Goal: Find specific page/section: Find specific page/section

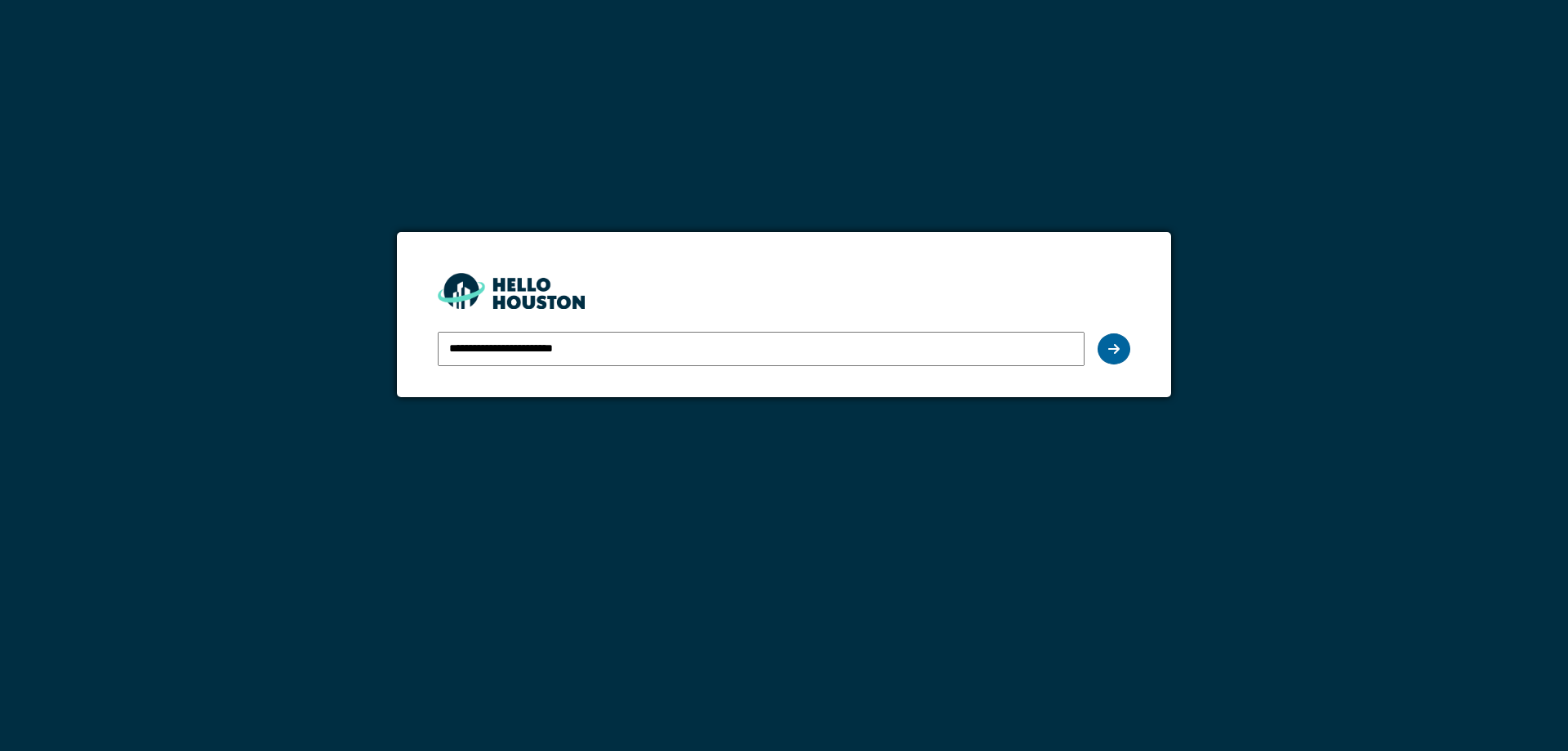
click at [1103, 348] on div at bounding box center [1114, 348] width 33 height 31
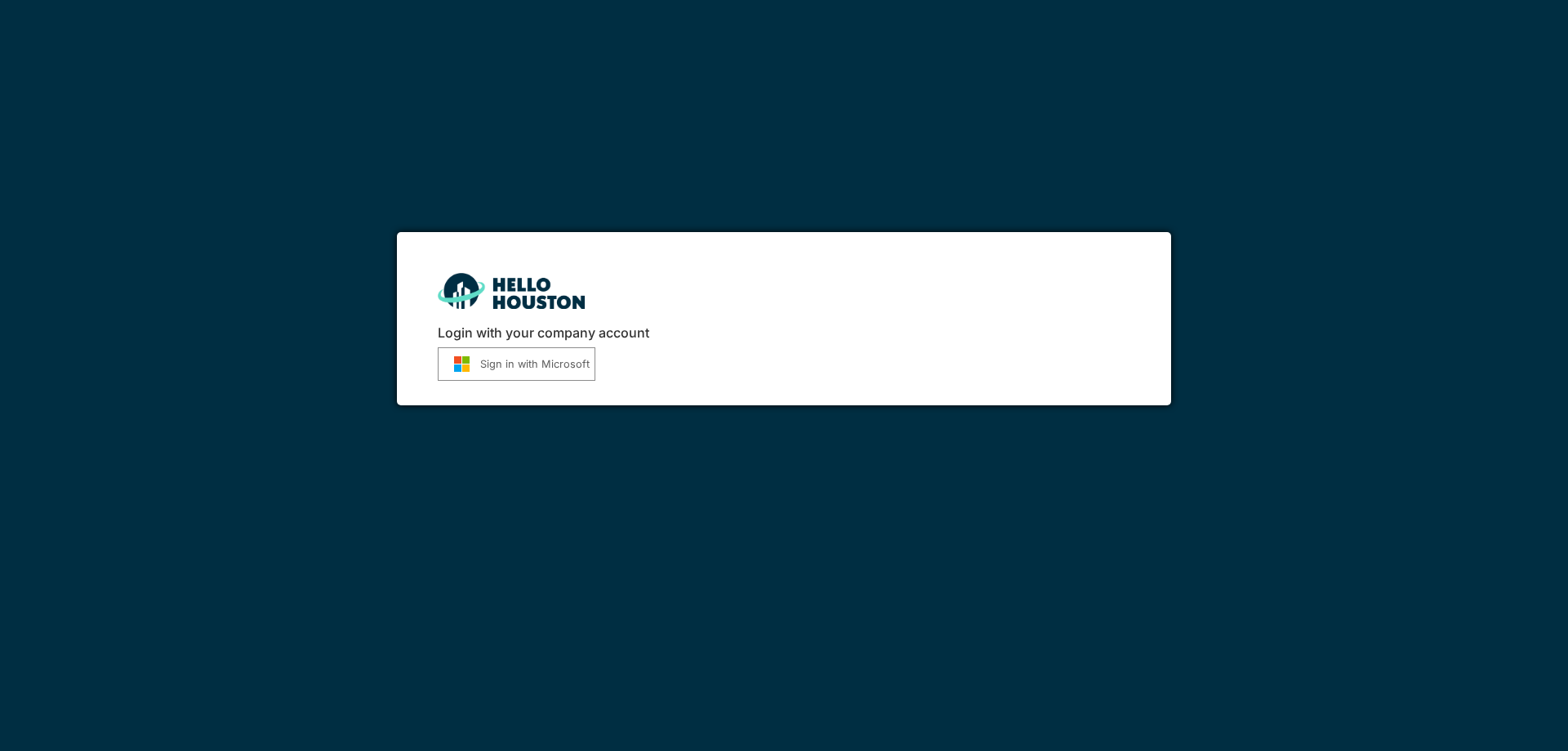
click at [554, 362] on button "Sign in with Microsoft" at bounding box center [516, 364] width 158 height 34
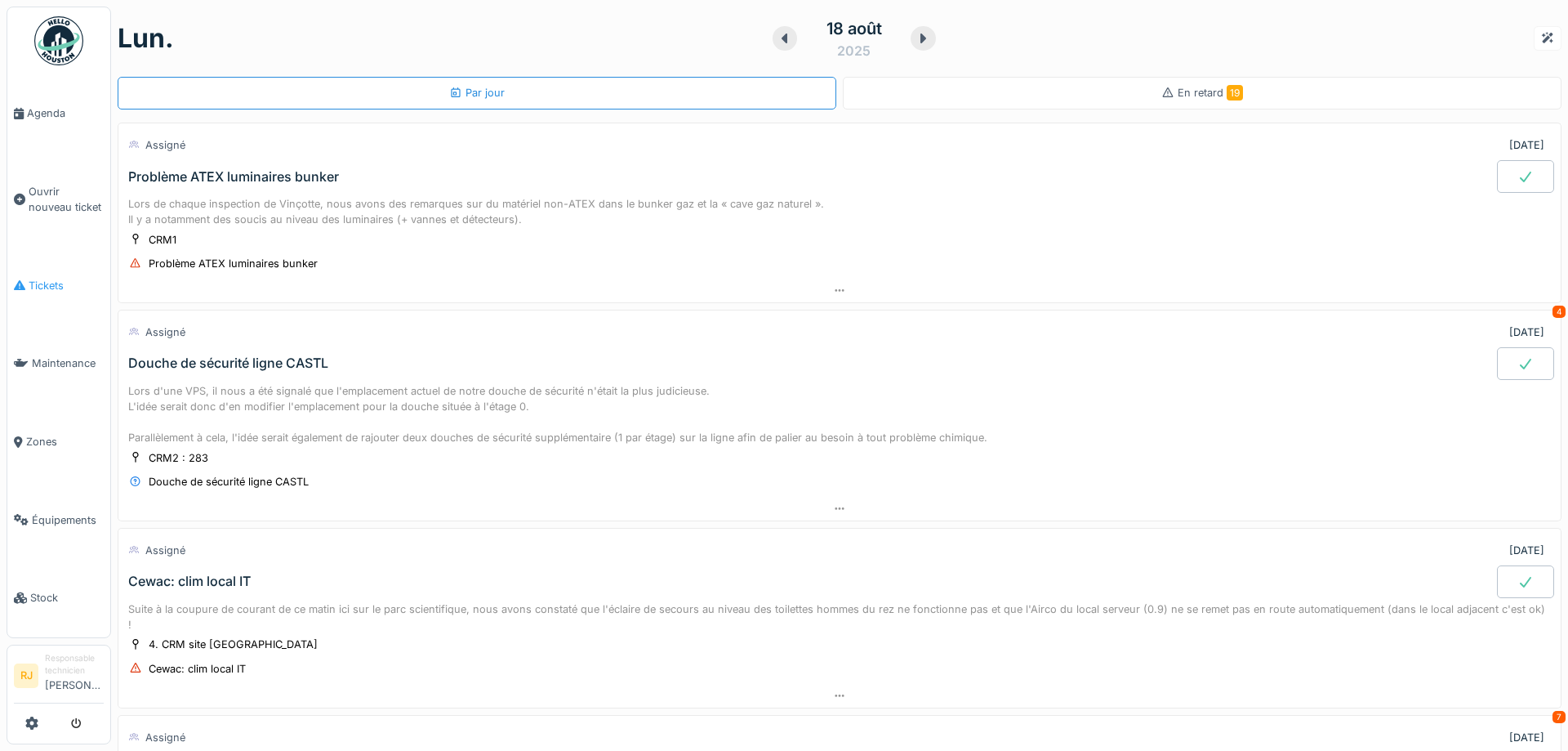
click at [29, 278] on span "Tickets" at bounding box center [66, 285] width 75 height 15
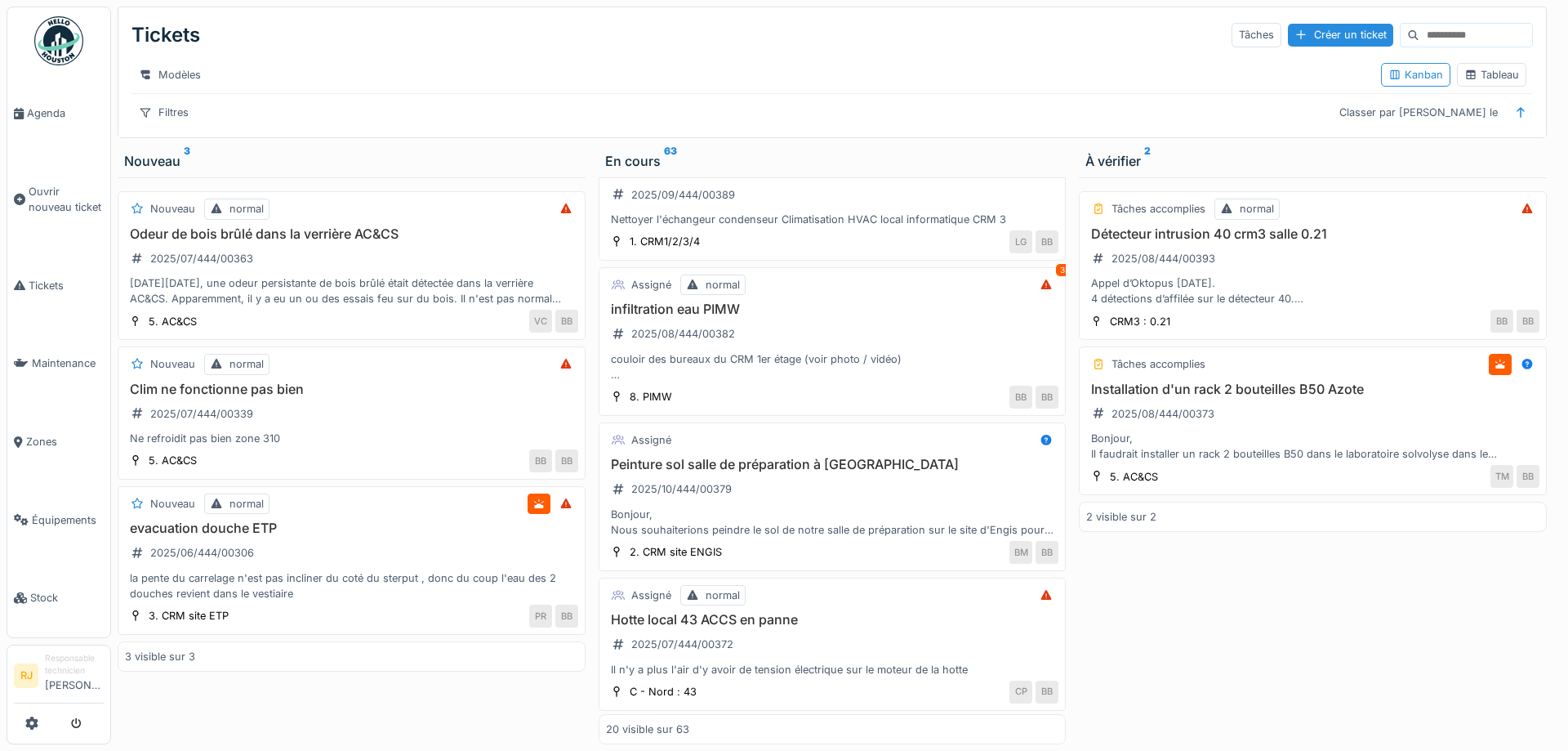
scroll to position [220, 0]
click at [174, 104] on div "Filtres" at bounding box center [164, 112] width 65 height 24
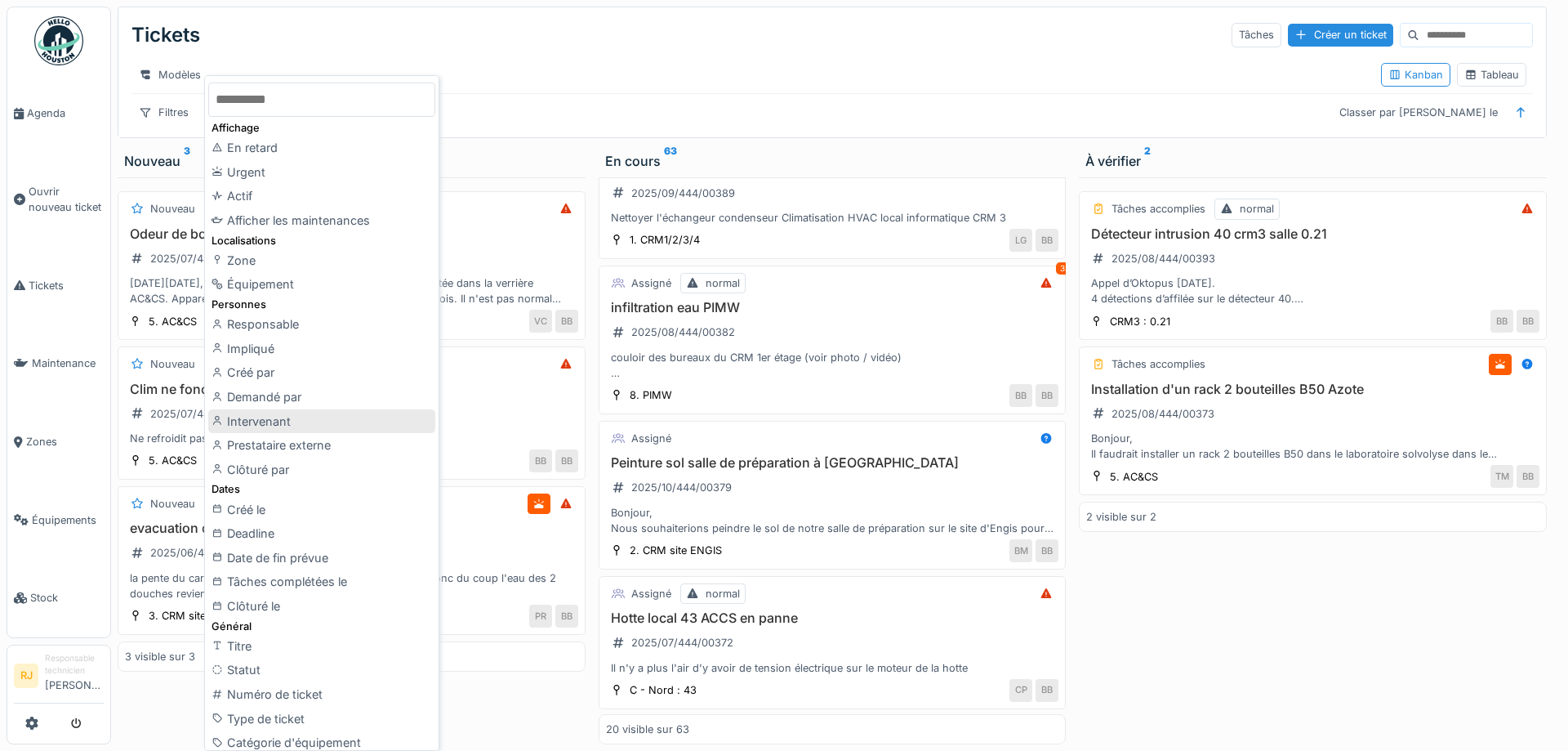
click at [277, 414] on div "Intervenant" at bounding box center [321, 422] width 227 height 24
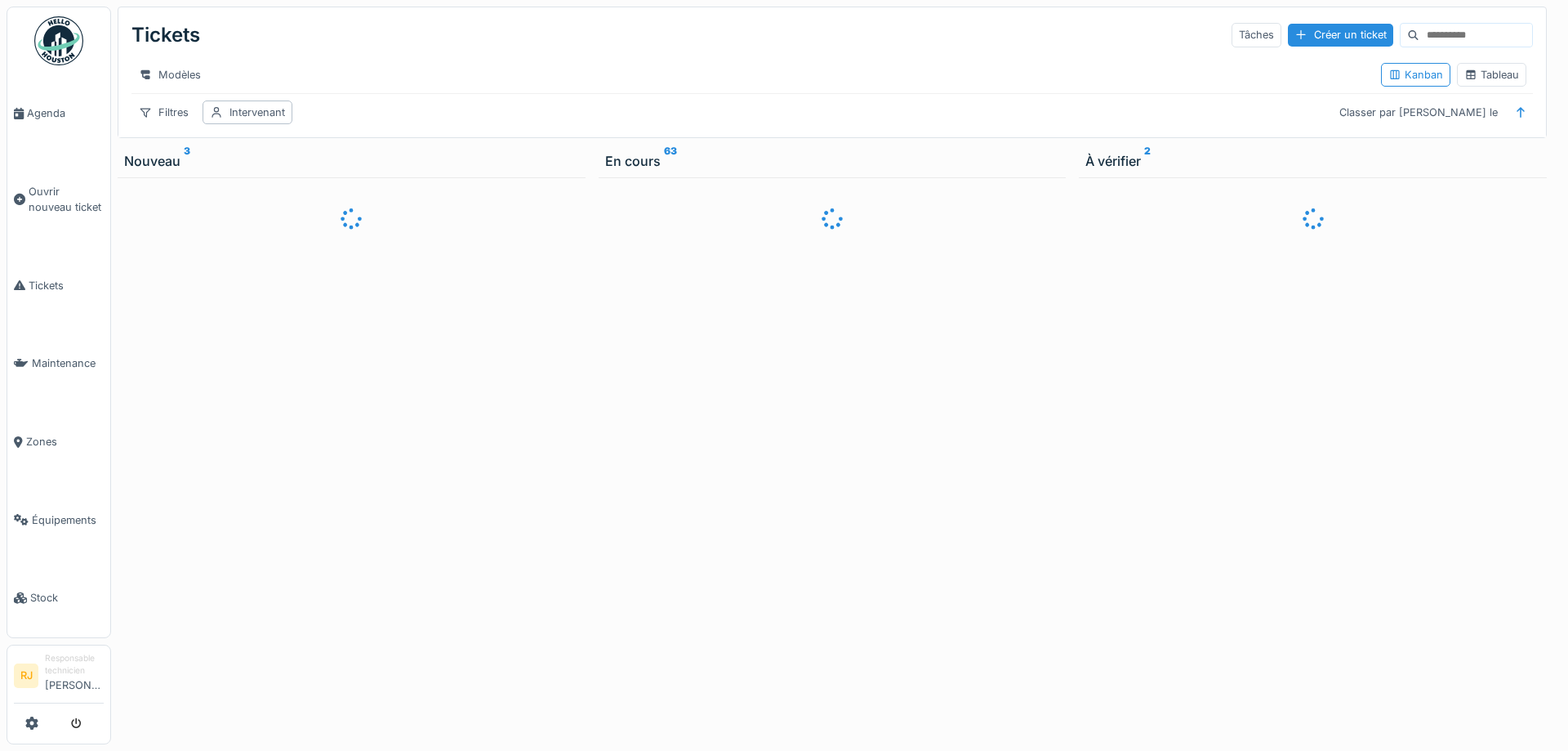
scroll to position [0, 0]
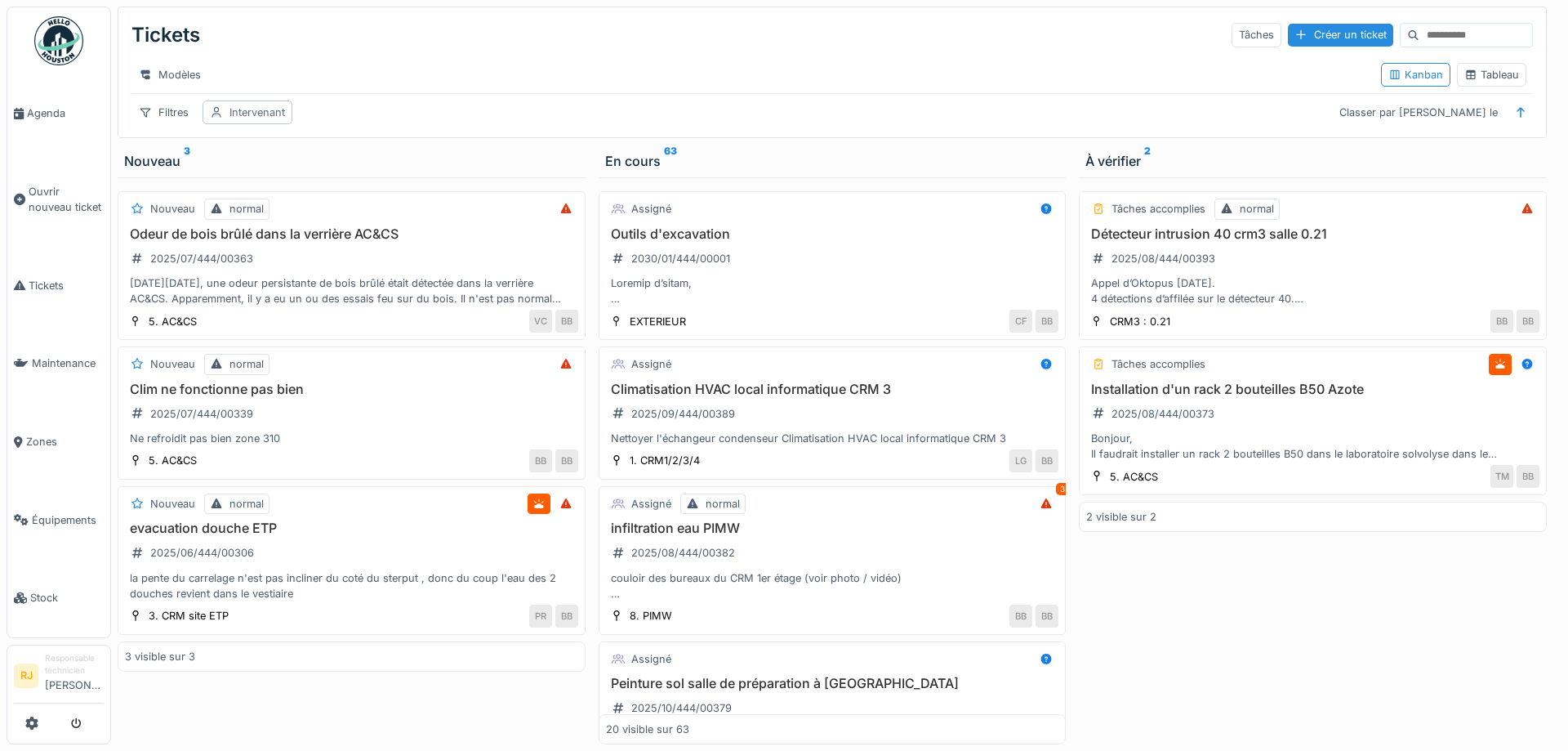
click at [251, 118] on div "Intervenant" at bounding box center [257, 112] width 55 height 15
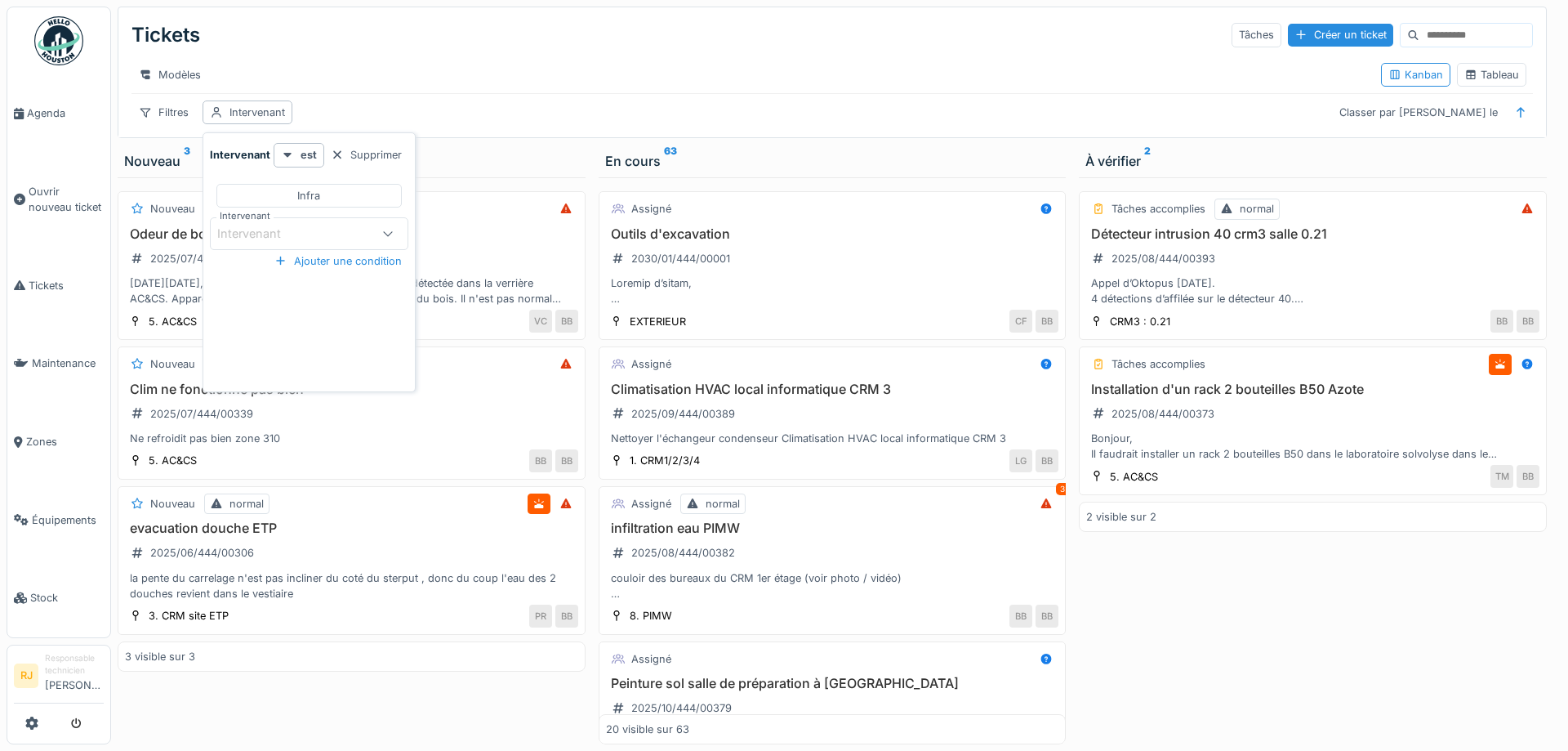
click at [304, 238] on div "Intervenant" at bounding box center [293, 233] width 152 height 18
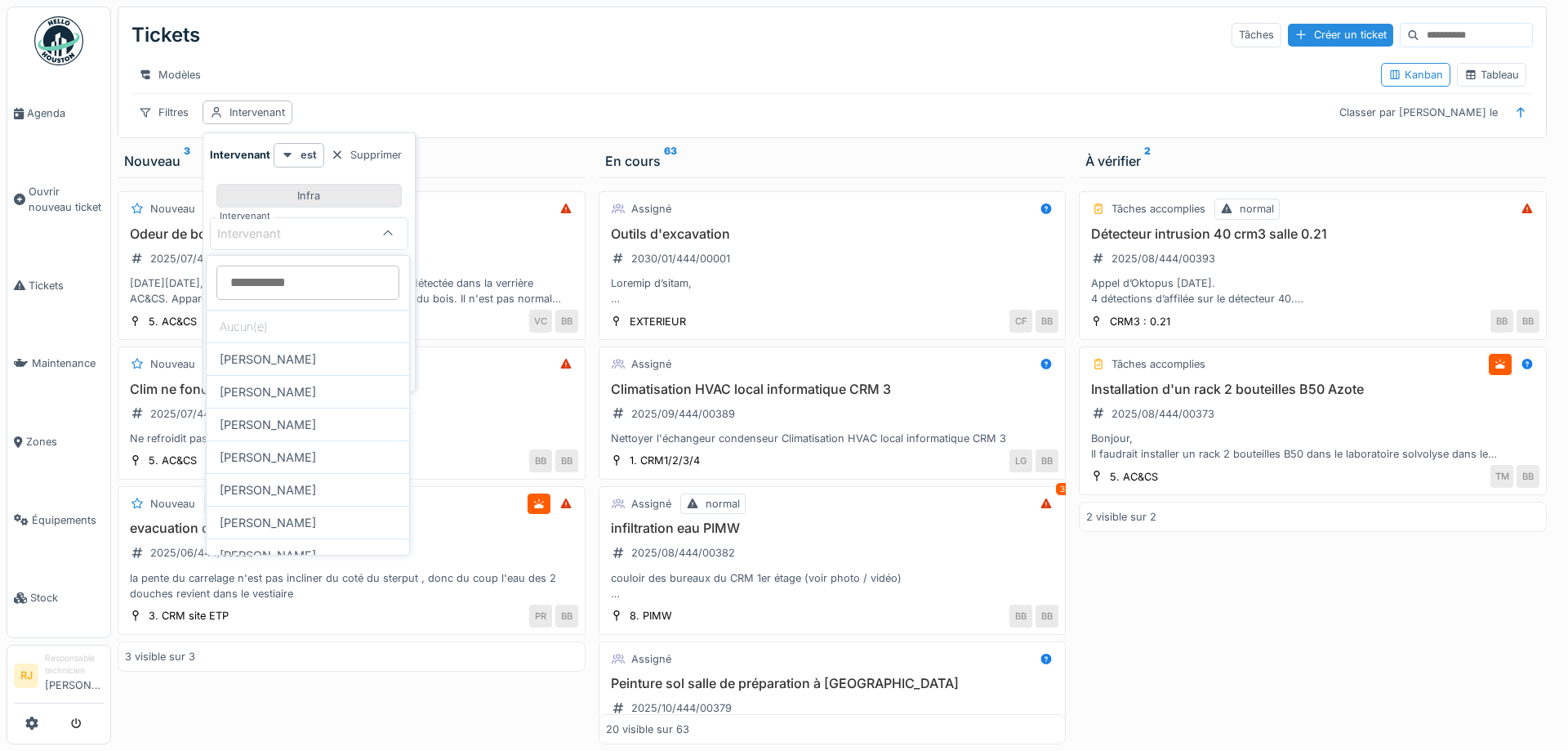
click at [327, 200] on div "Infra" at bounding box center [309, 195] width 185 height 24
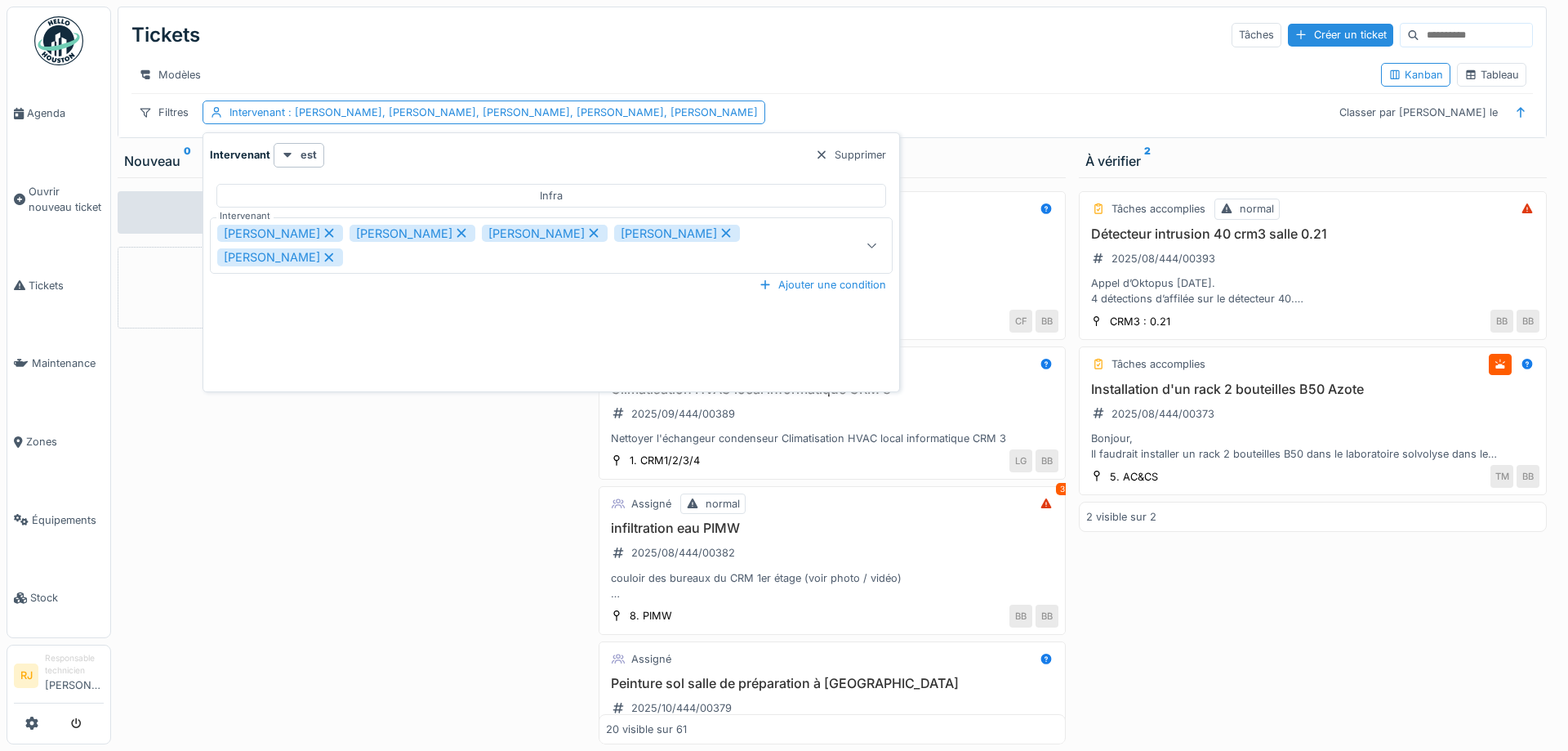
click at [251, 232] on div "[PERSON_NAME]" at bounding box center [280, 233] width 126 height 18
type input "**********"
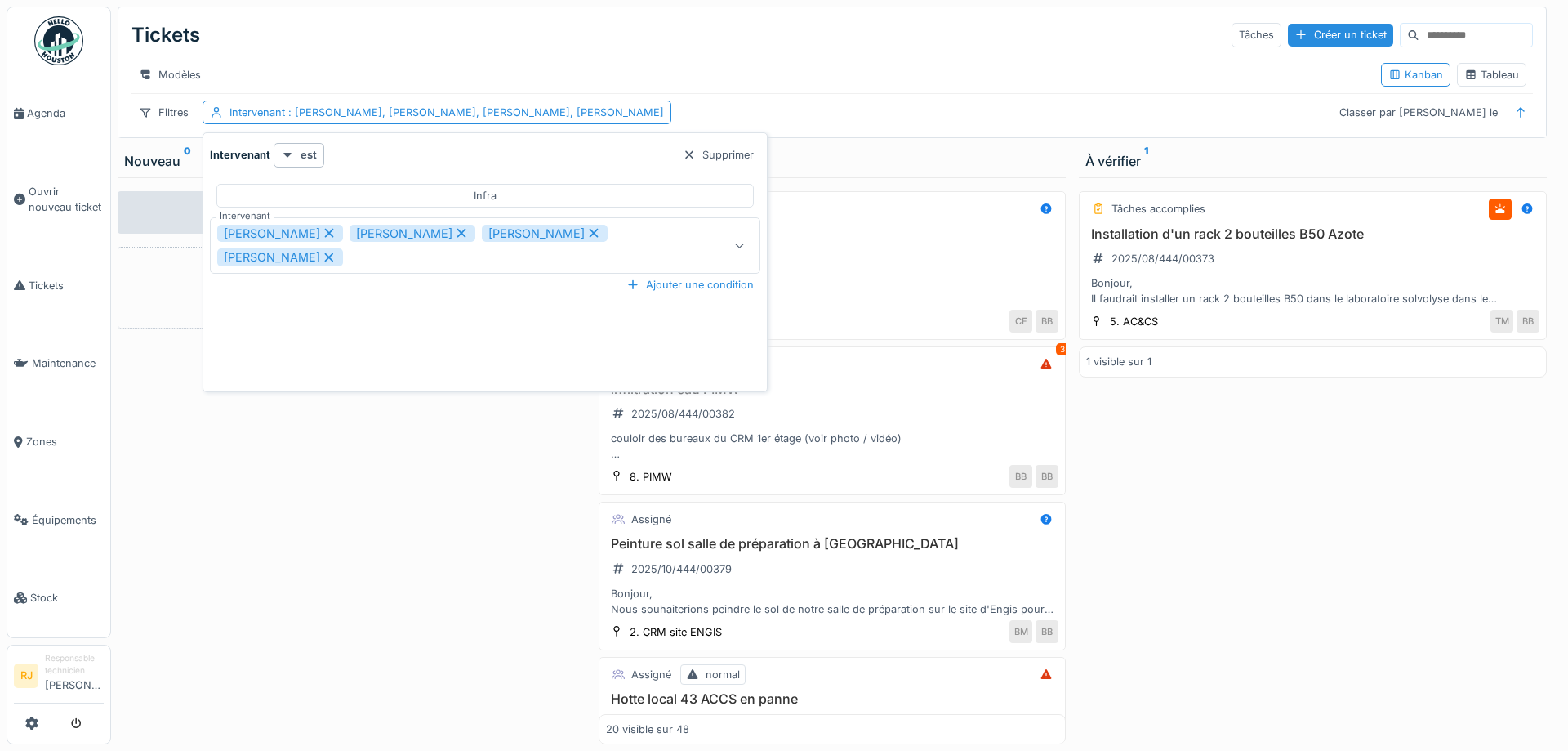
click at [733, 245] on icon at bounding box center [739, 245] width 13 height 10
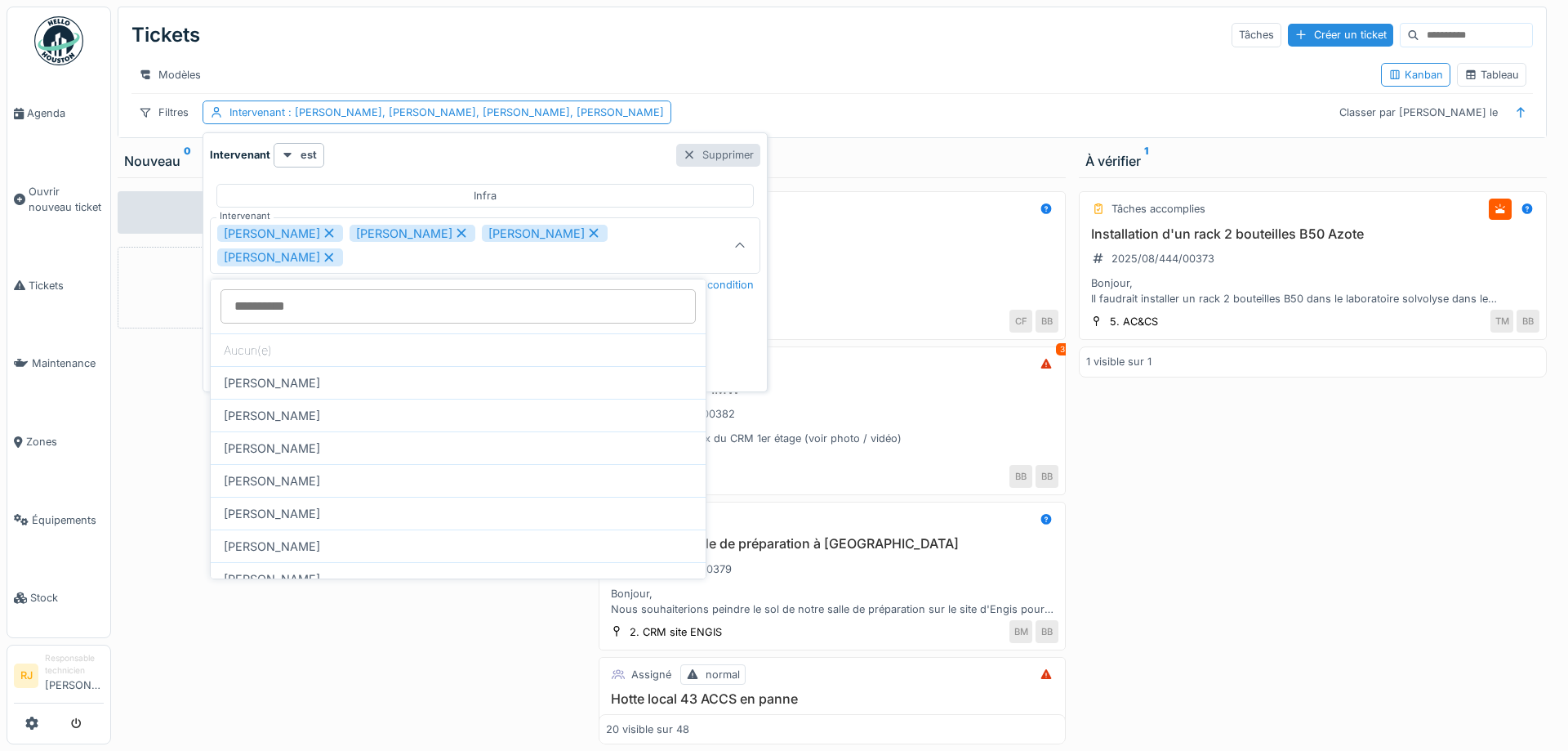
click at [676, 156] on div "Supprimer" at bounding box center [718, 154] width 84 height 22
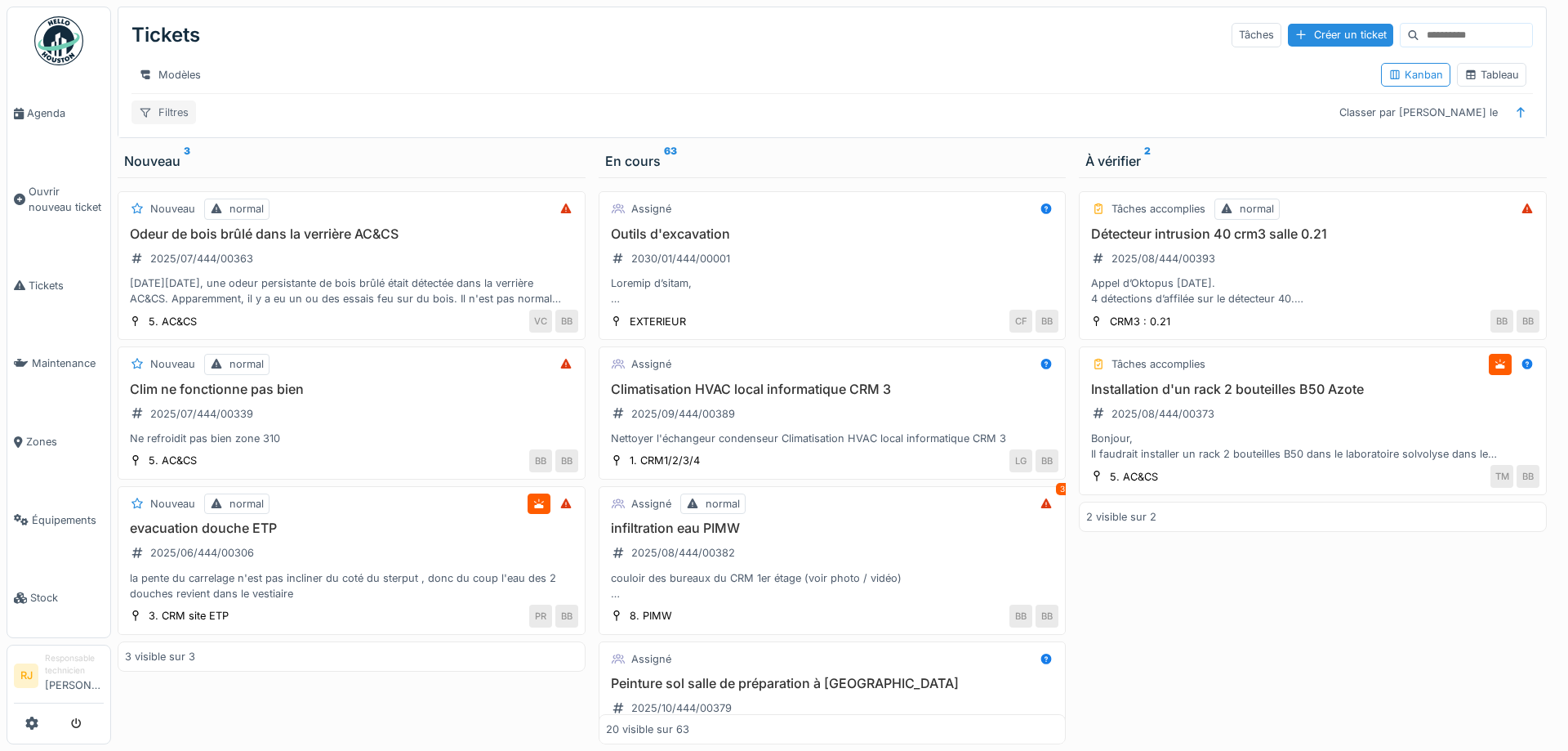
click at [170, 115] on div "Filtres" at bounding box center [164, 112] width 65 height 24
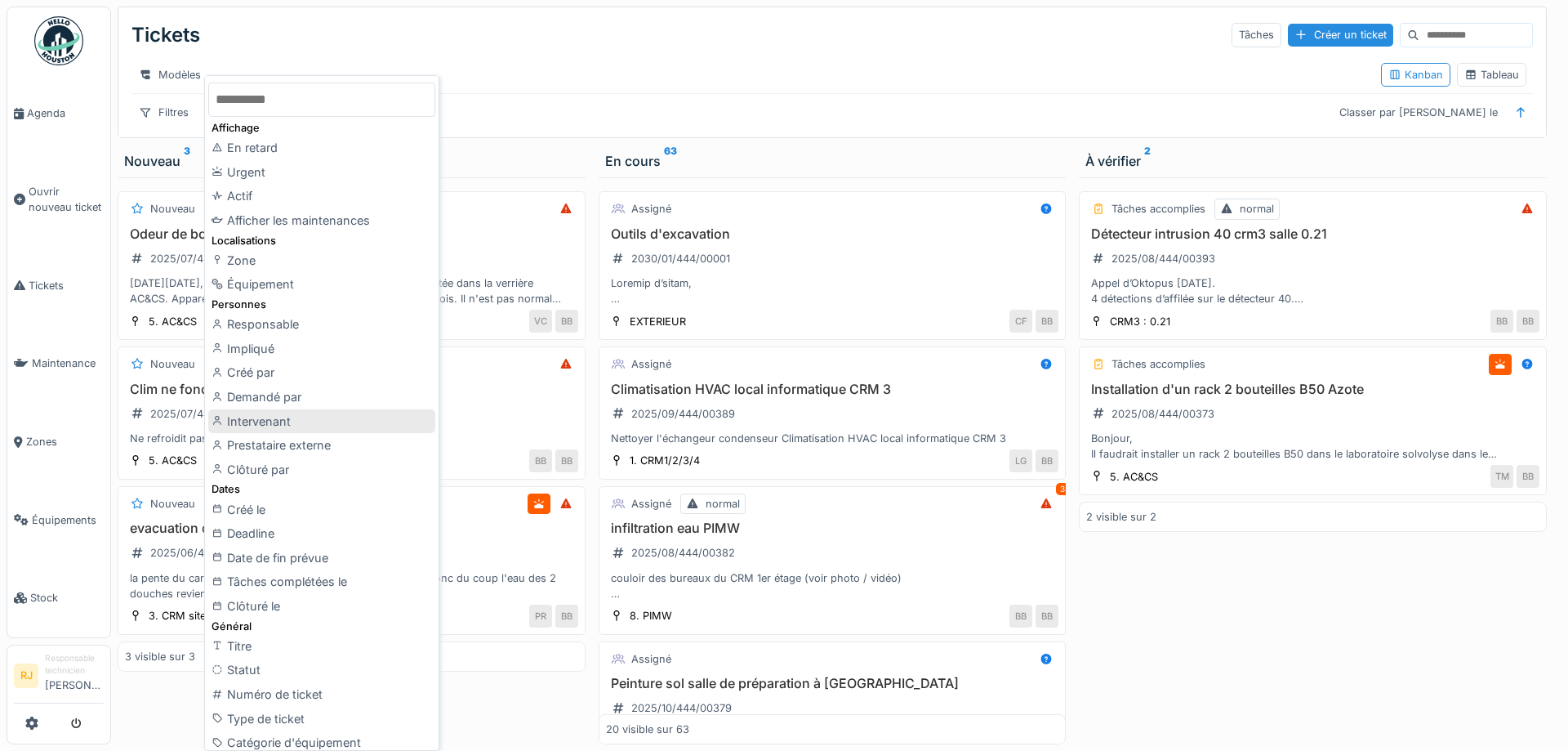
click at [257, 418] on div "Intervenant" at bounding box center [321, 422] width 227 height 24
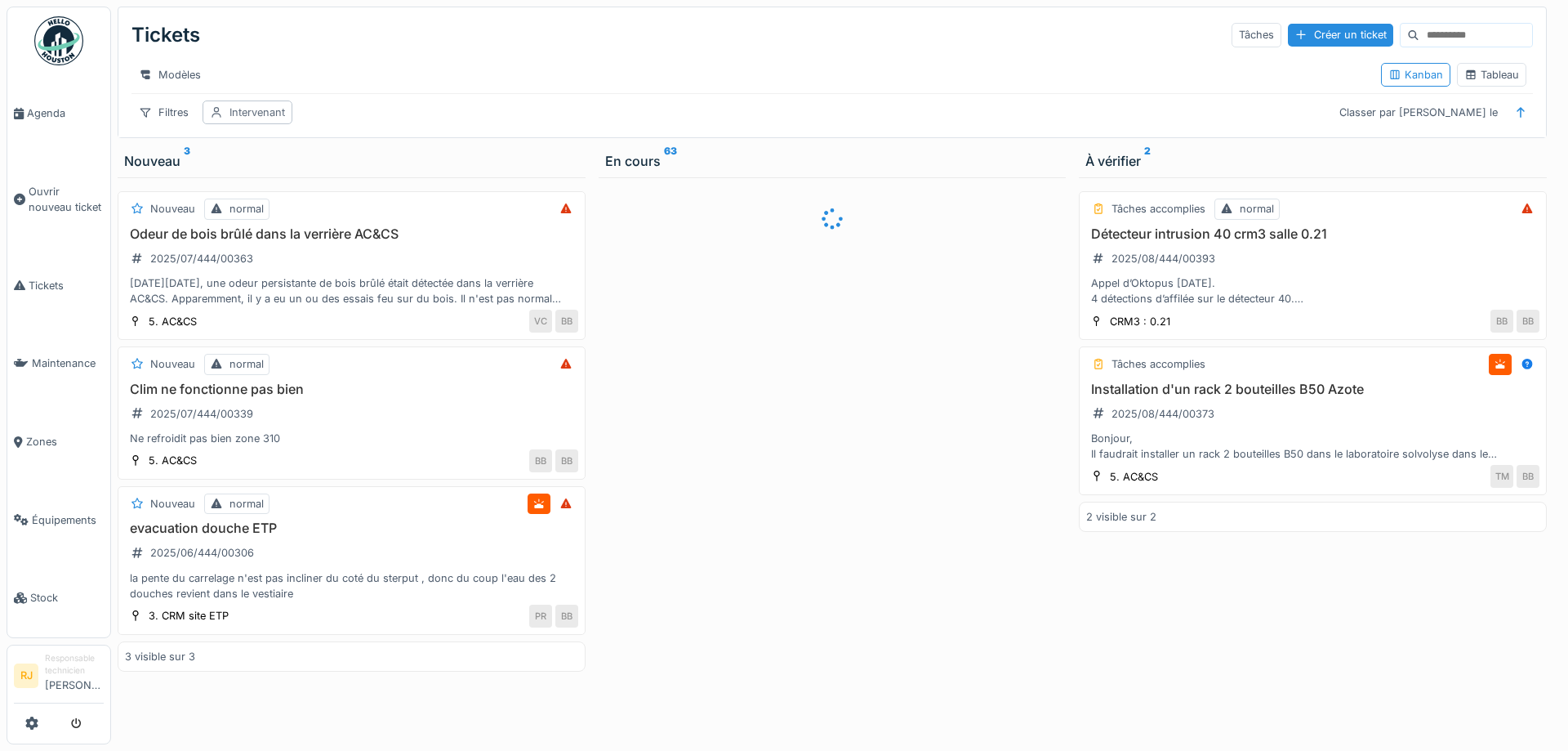
click at [235, 110] on div "Intervenant" at bounding box center [257, 112] width 55 height 15
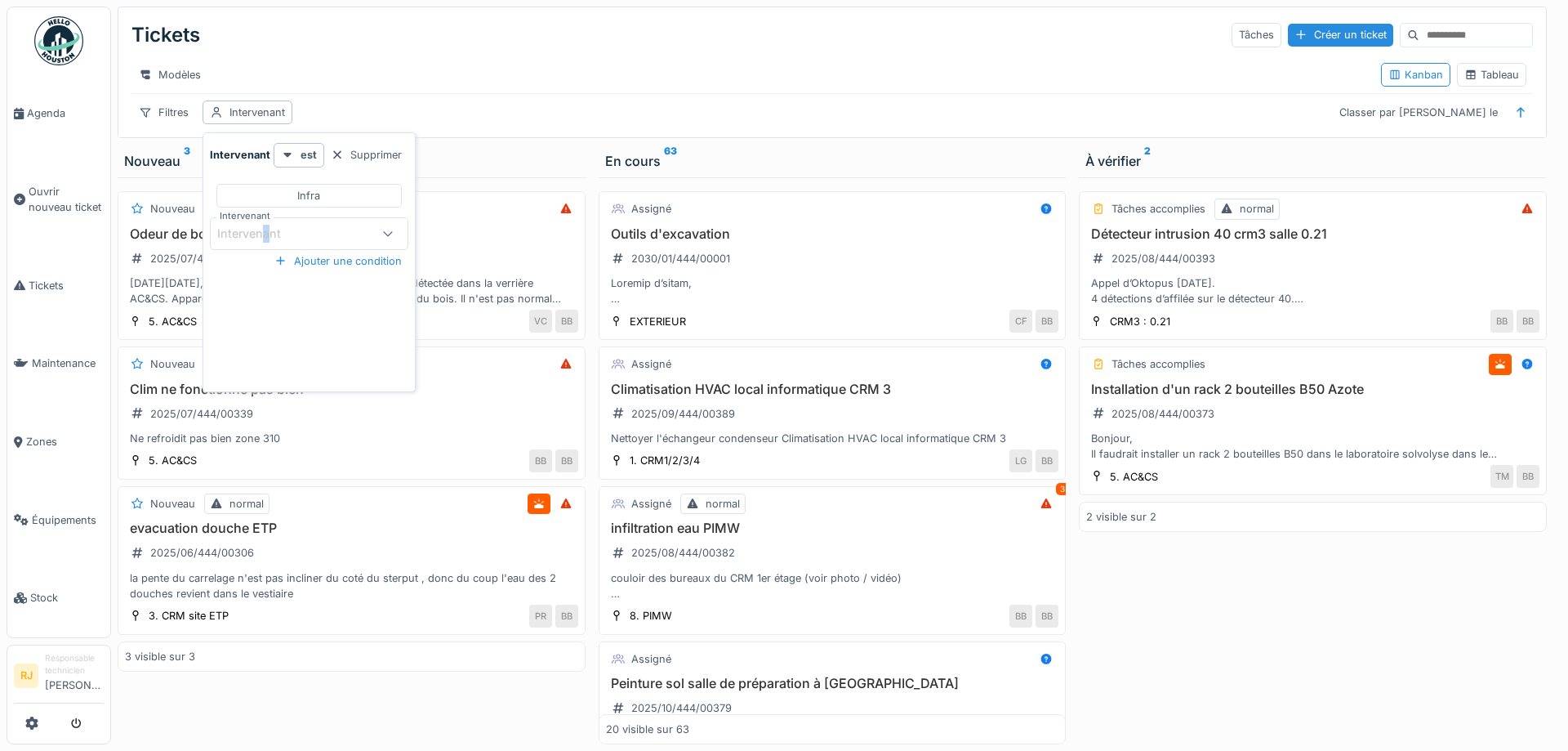
click at [266, 232] on div "Intervenant" at bounding box center [261, 233] width 87 height 18
type input "***"
click at [261, 361] on div "[PERSON_NAME]" at bounding box center [308, 359] width 202 height 33
type input "*****"
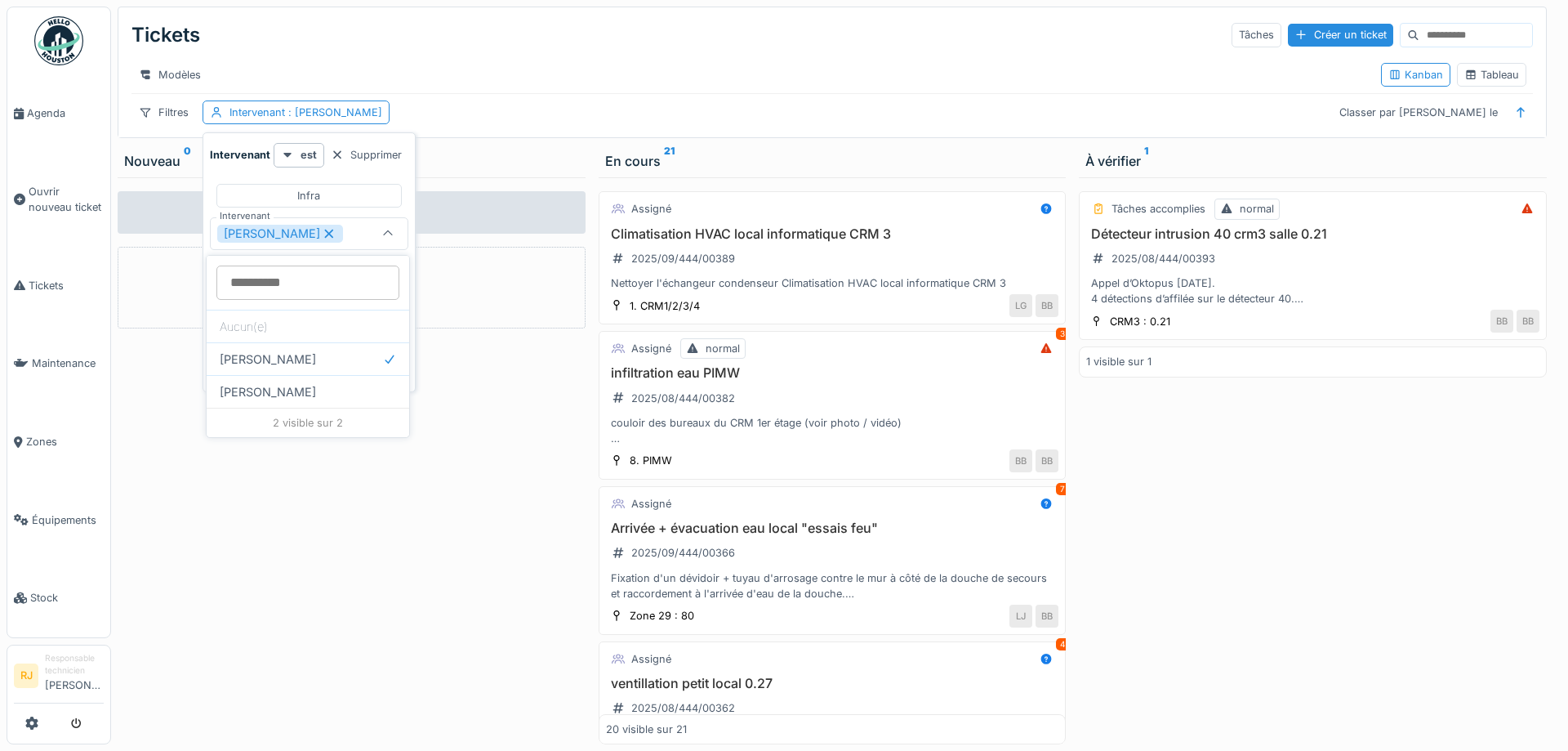
click at [472, 537] on div "Aucun ticket Créer une intervention" at bounding box center [351, 460] width 467 height 567
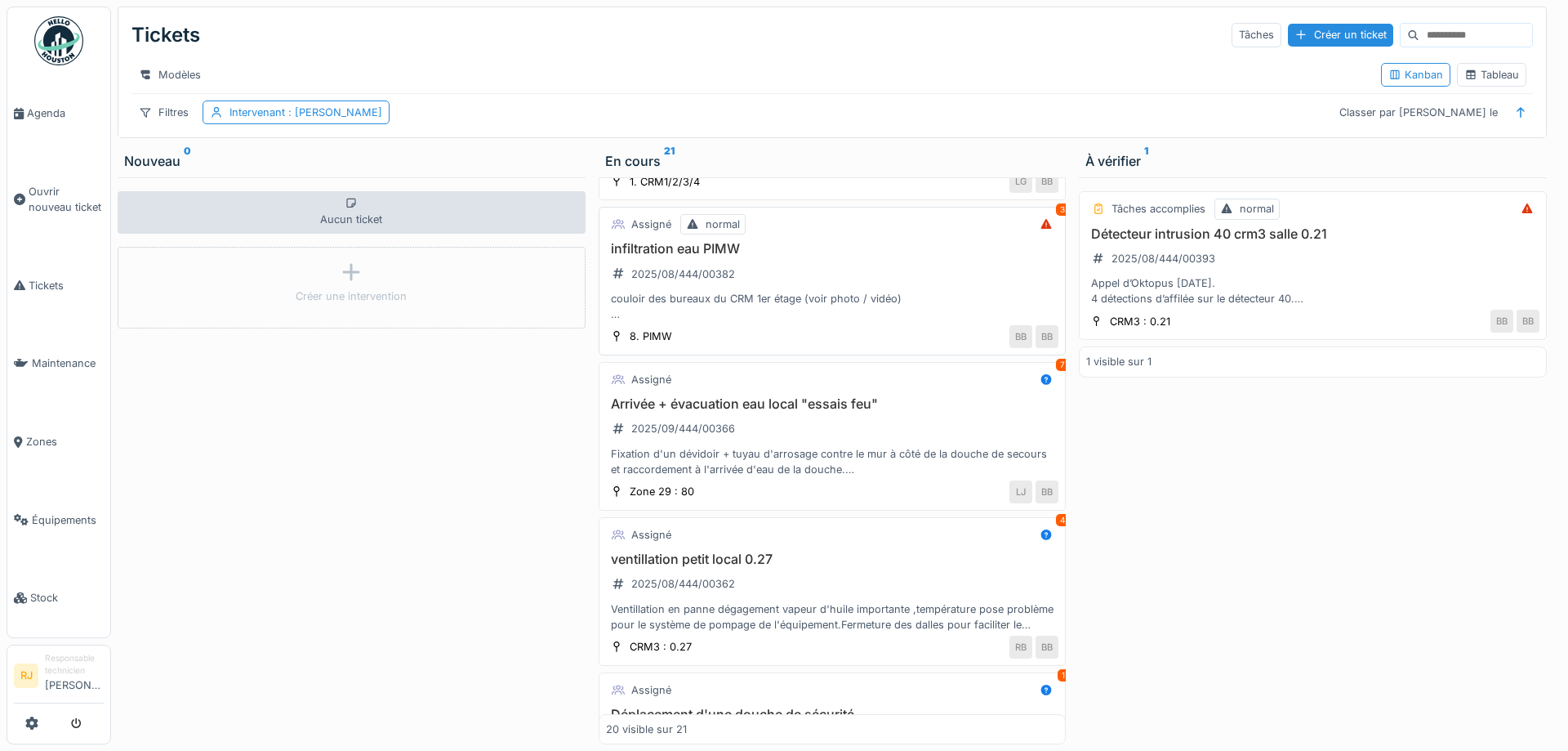
scroll to position [220, 0]
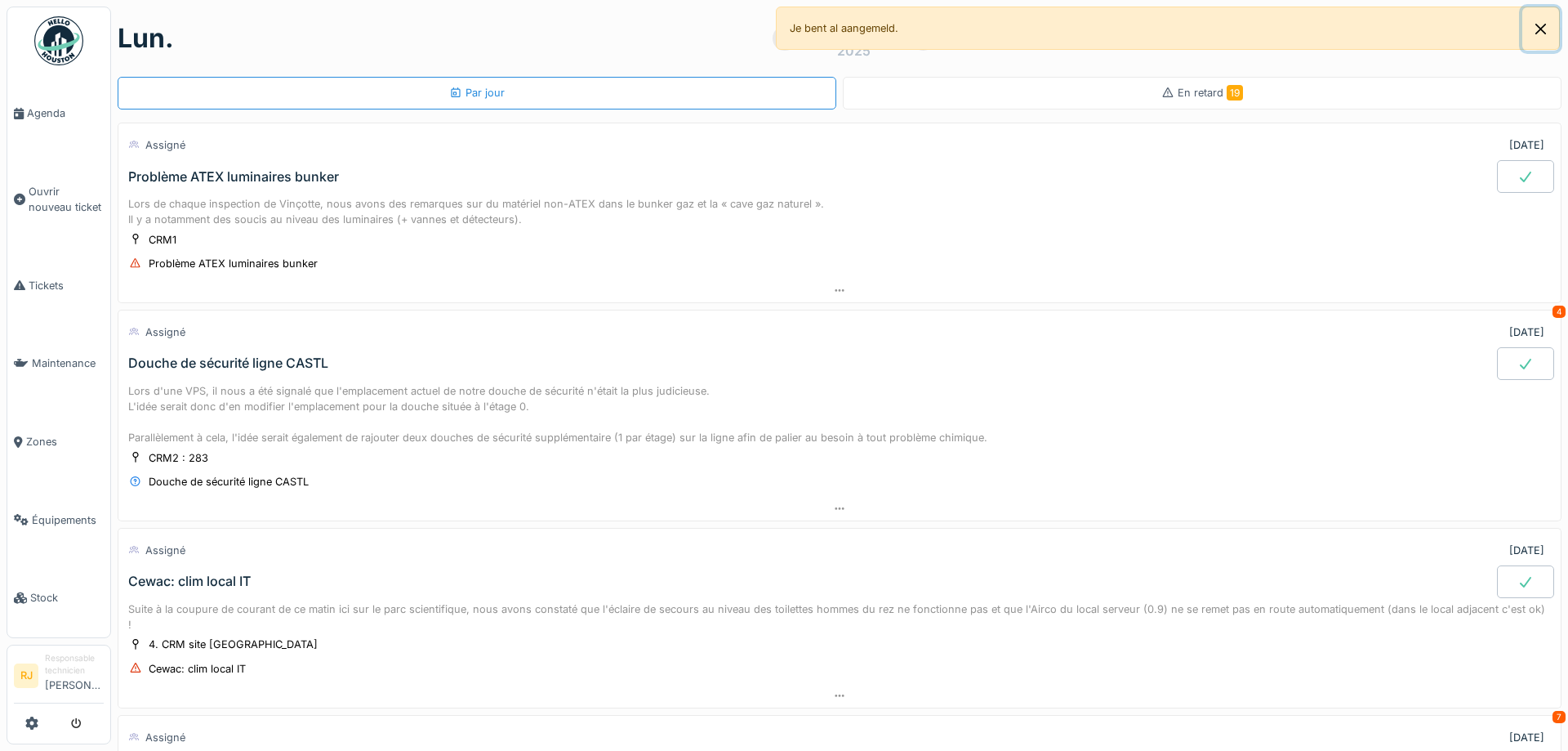
click at [1529, 31] on button "Close" at bounding box center [1540, 29] width 37 height 43
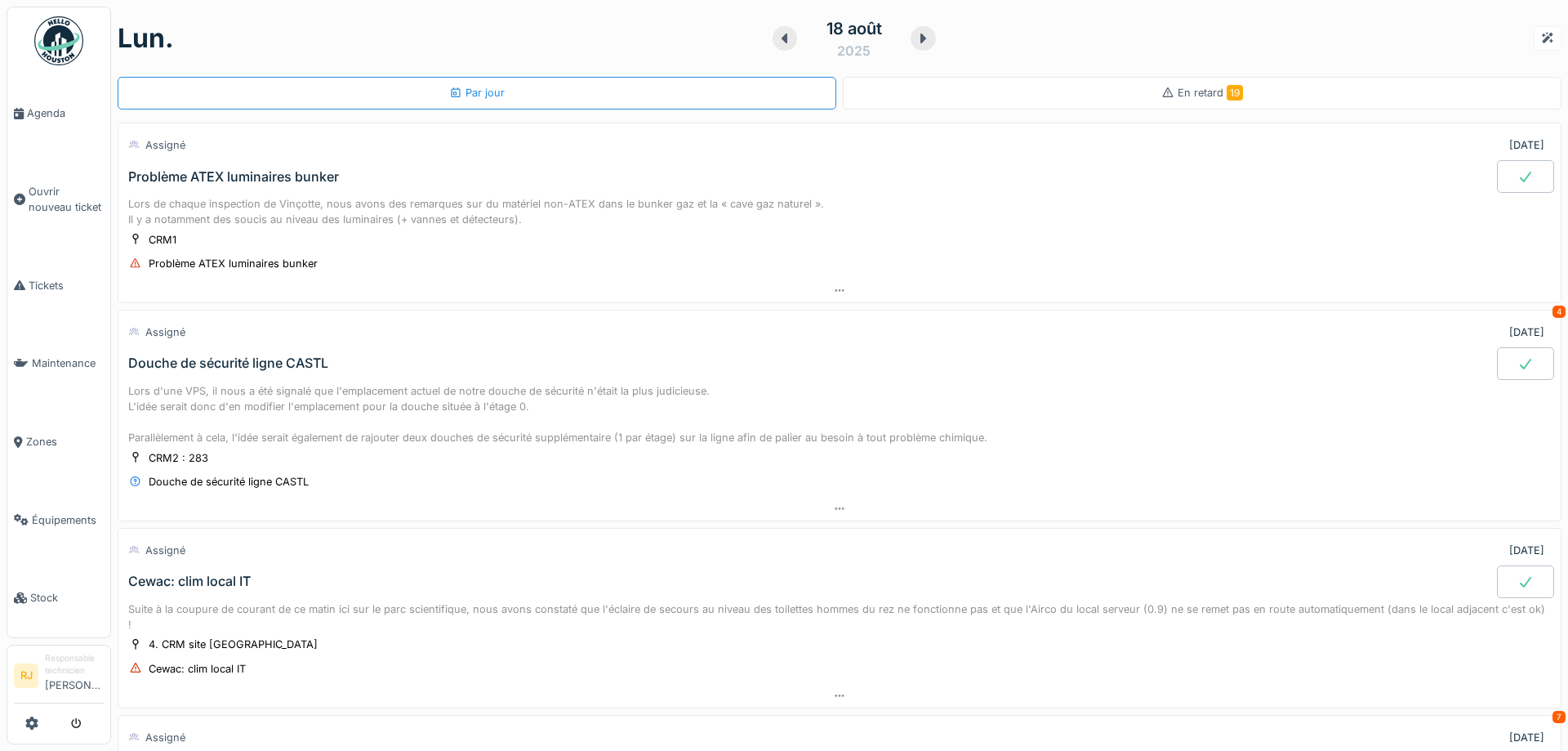
click at [1541, 178] on div at bounding box center [1525, 176] width 57 height 33
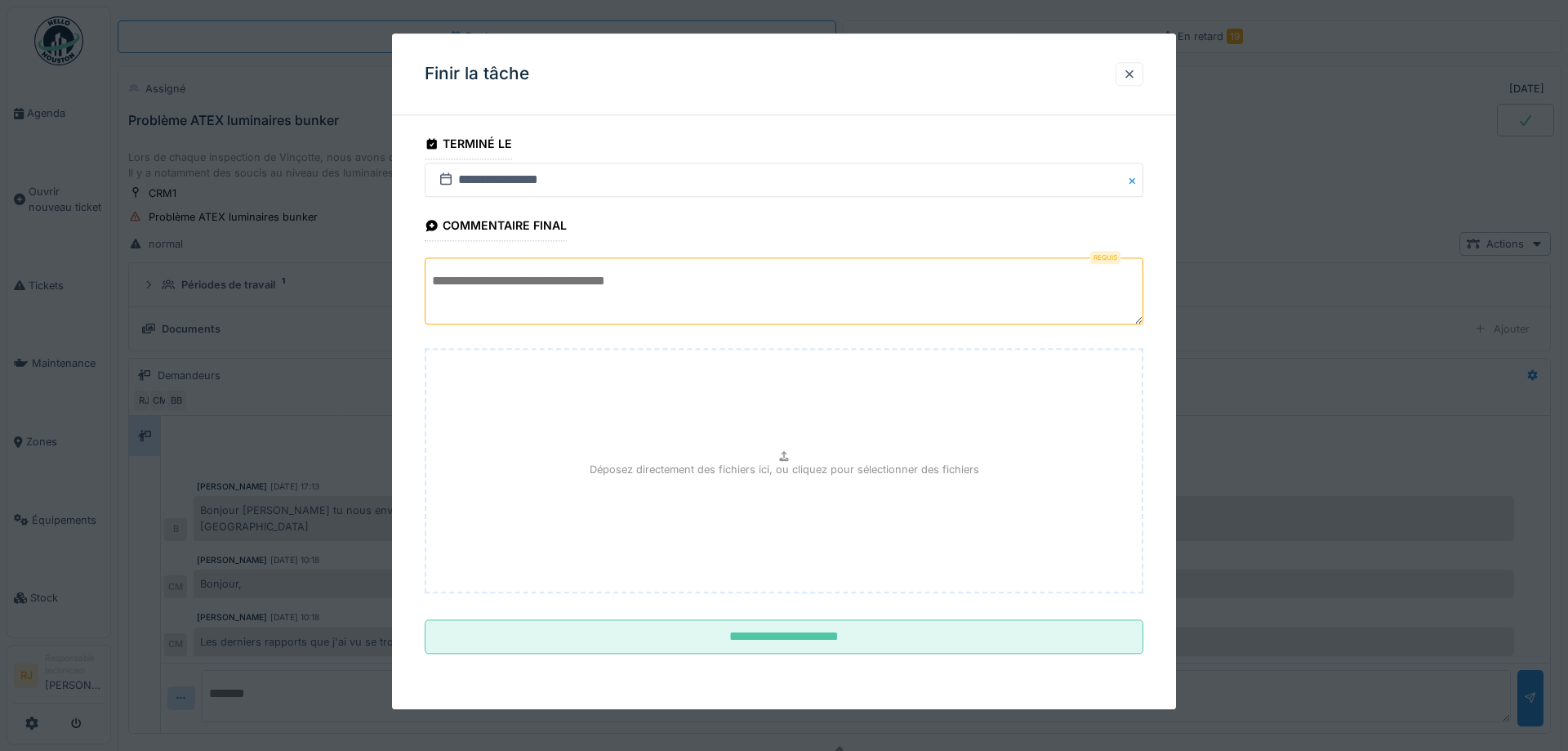
scroll to position [57, 0]
click at [1137, 83] on div at bounding box center [1130, 73] width 28 height 24
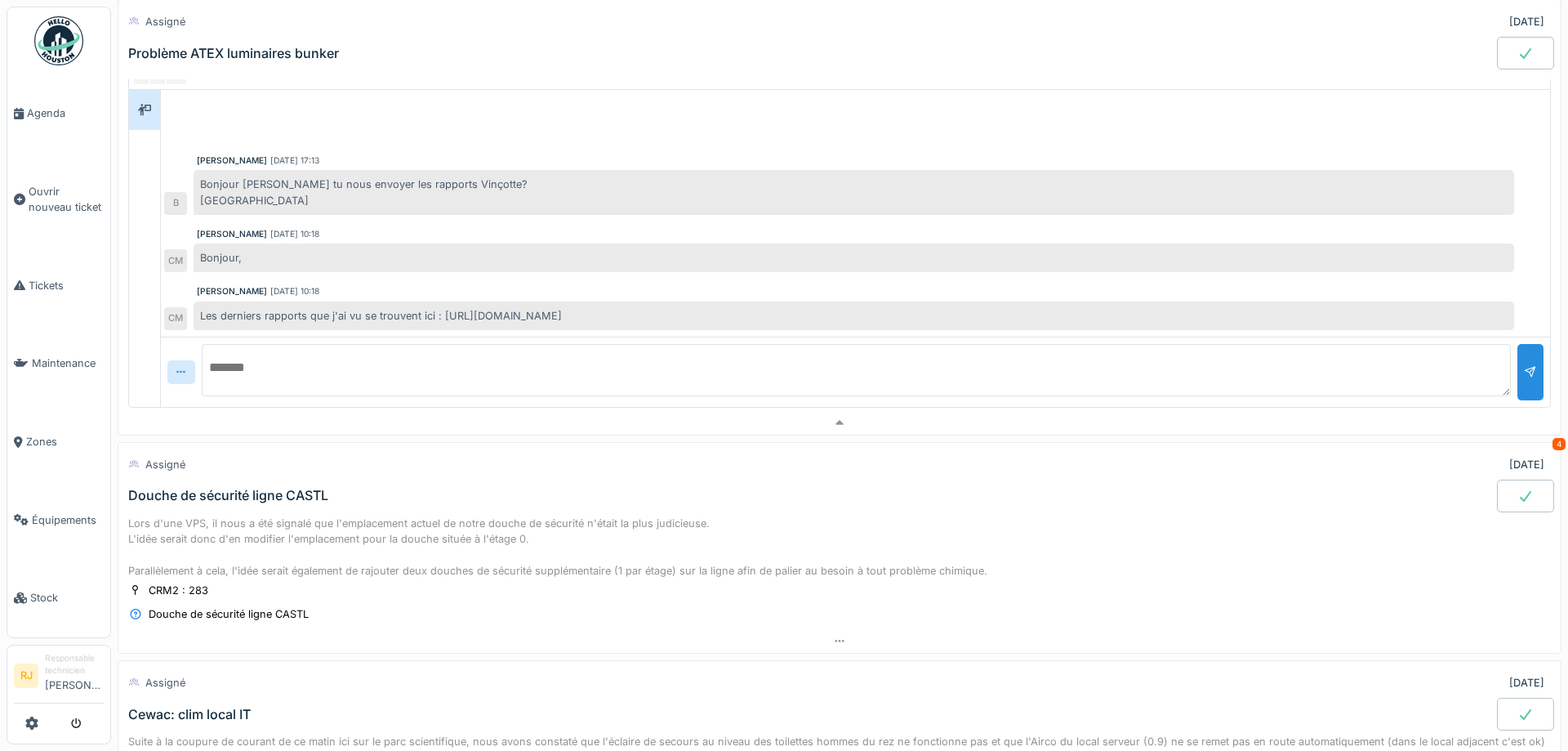
scroll to position [441, 0]
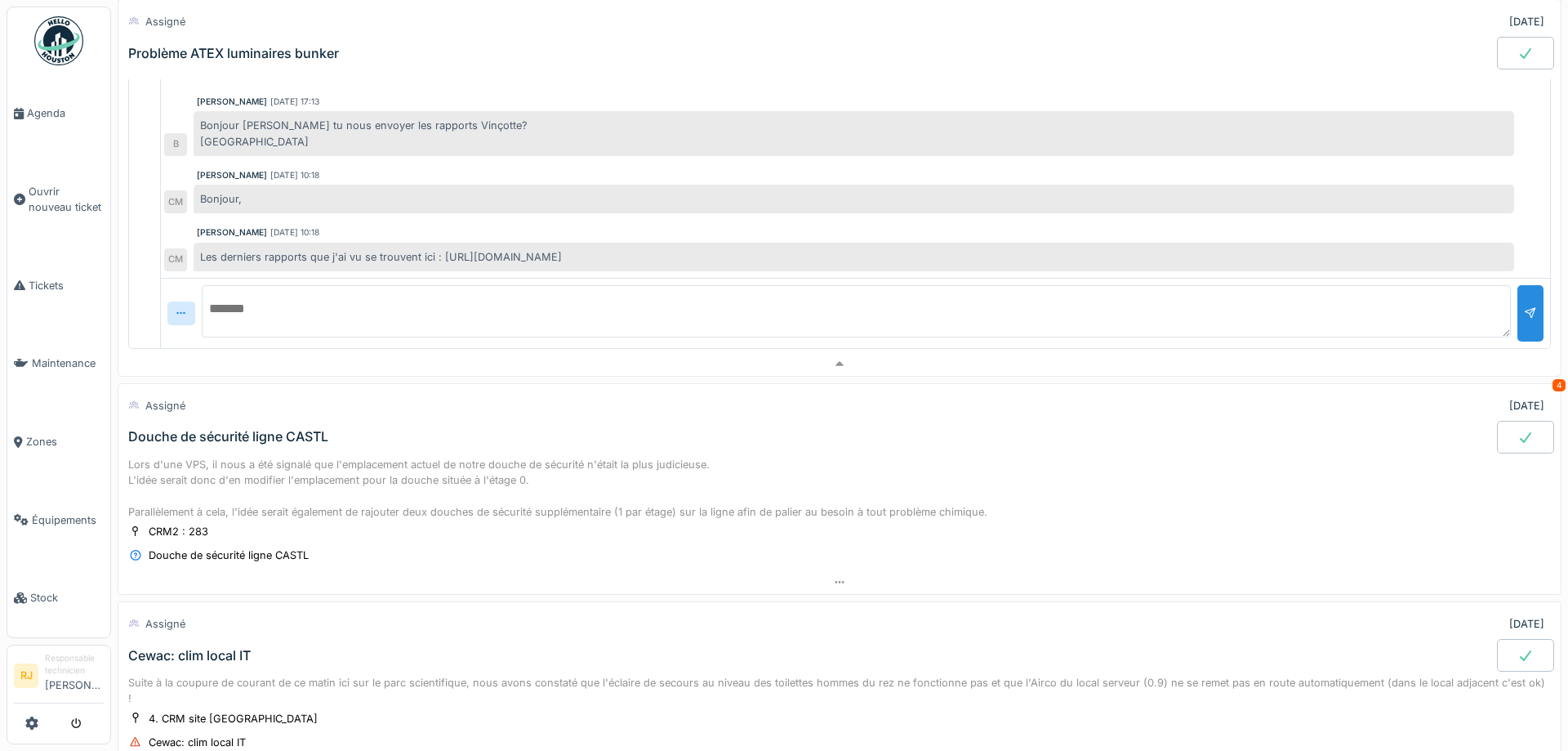
click at [219, 444] on div "Douche de sécurité ligne CASTL" at bounding box center [228, 437] width 200 height 15
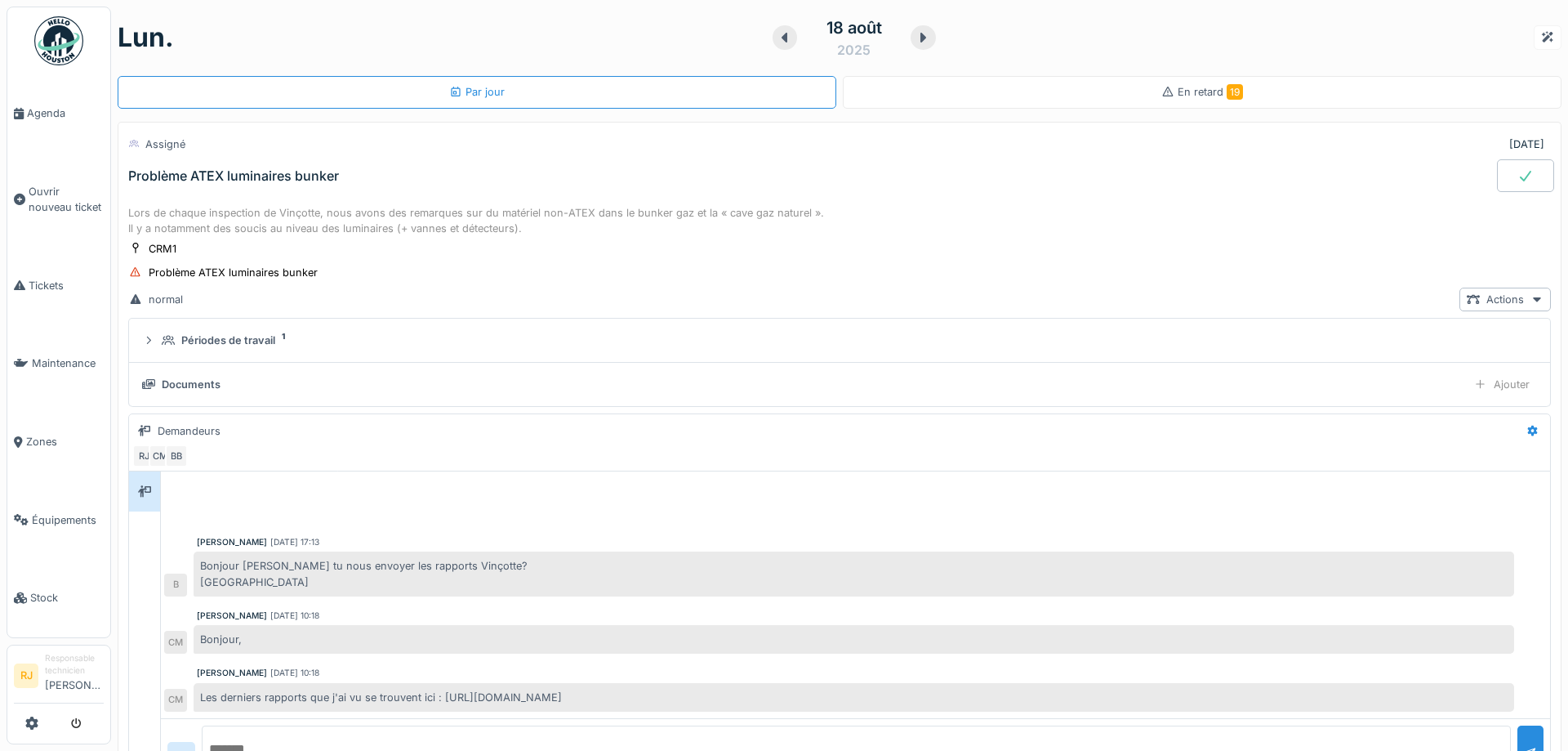
scroll to position [0, 0]
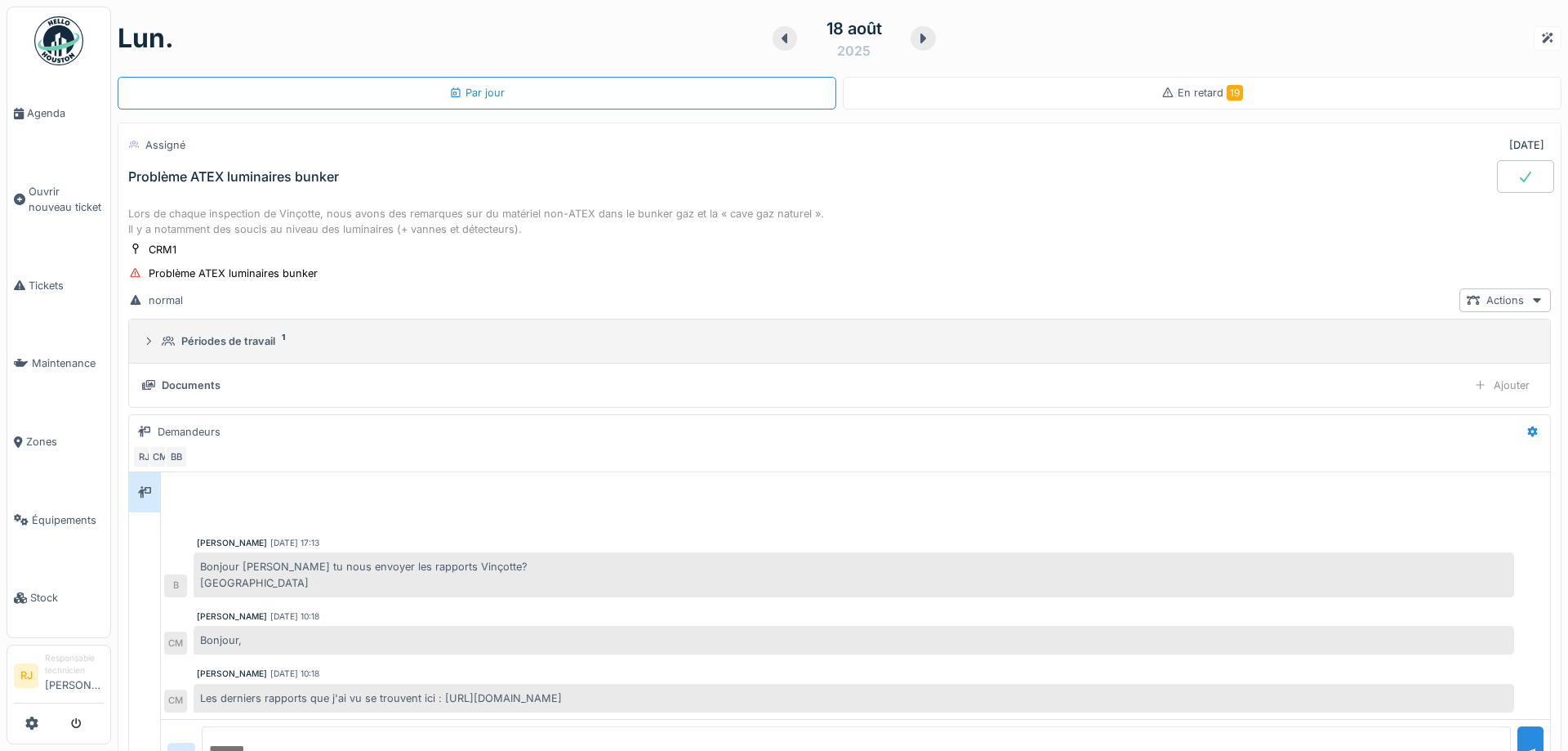
click at [257, 351] on summary "Périodes de travail 1" at bounding box center [839, 341] width 1407 height 30
